Goal: Task Accomplishment & Management: Manage account settings

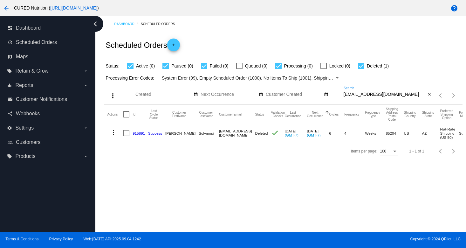
click at [372, 93] on input "[EMAIL_ADDRESS][DOMAIN_NAME]" at bounding box center [385, 94] width 83 height 5
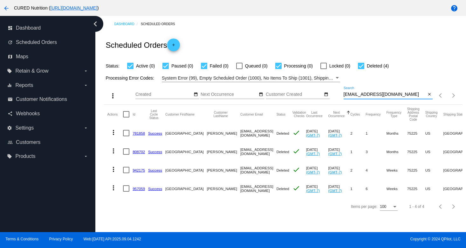
click at [382, 93] on input "[EMAIL_ADDRESS][DOMAIN_NAME]" at bounding box center [385, 94] width 83 height 5
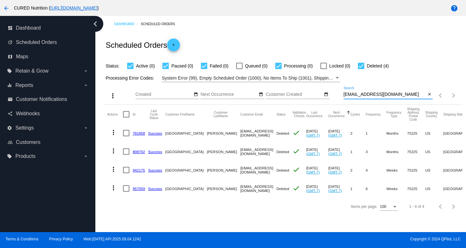
paste input "mmcmeens@me"
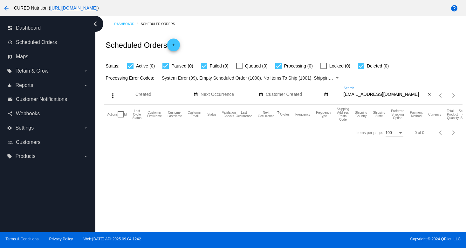
click at [386, 93] on input "[EMAIL_ADDRESS][DOMAIN_NAME]" at bounding box center [385, 94] width 83 height 5
paste input "[EMAIL_ADDRESS]"
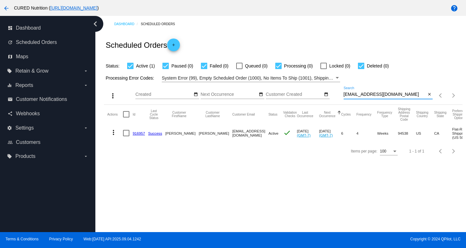
type input "[EMAIL_ADDRESS][DOMAIN_NAME]"
click at [140, 133] on link "916957" at bounding box center [139, 133] width 12 height 4
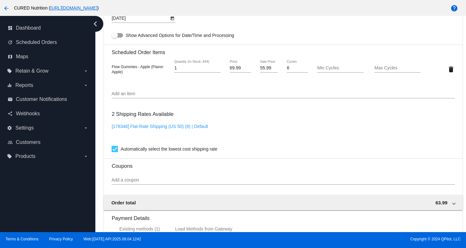
scroll to position [577, 0]
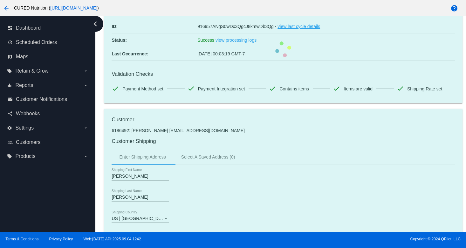
scroll to position [0, 0]
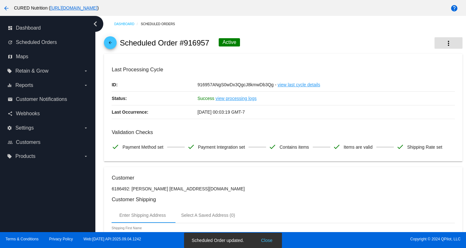
click at [445, 43] on mat-icon "more_vert" at bounding box center [449, 43] width 8 height 8
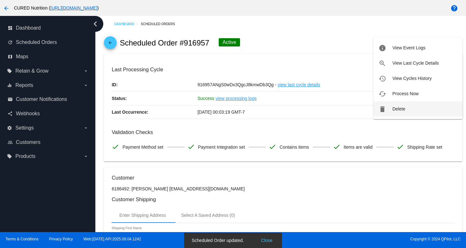
click at [393, 105] on button "delete Delete" at bounding box center [418, 108] width 89 height 15
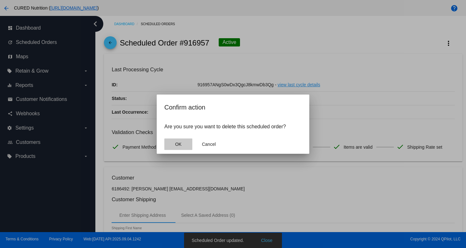
click at [187, 141] on button "OK" at bounding box center [178, 143] width 28 height 11
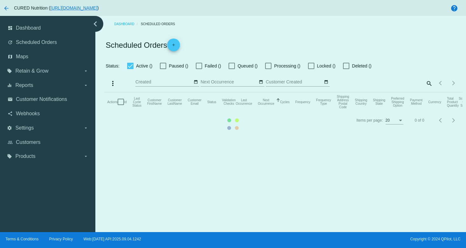
checkbox input "true"
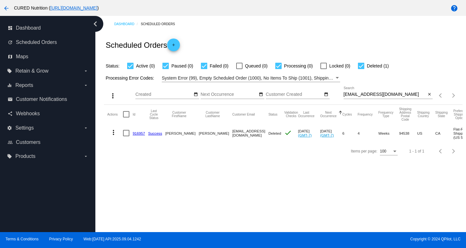
click at [382, 95] on input "[EMAIL_ADDRESS][DOMAIN_NAME]" at bounding box center [385, 94] width 83 height 5
paste input "j@janaleedawn"
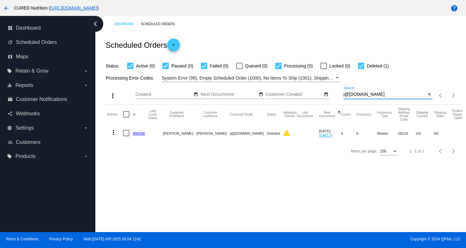
type input "j@[DOMAIN_NAME]"
